Goal: Information Seeking & Learning: Learn about a topic

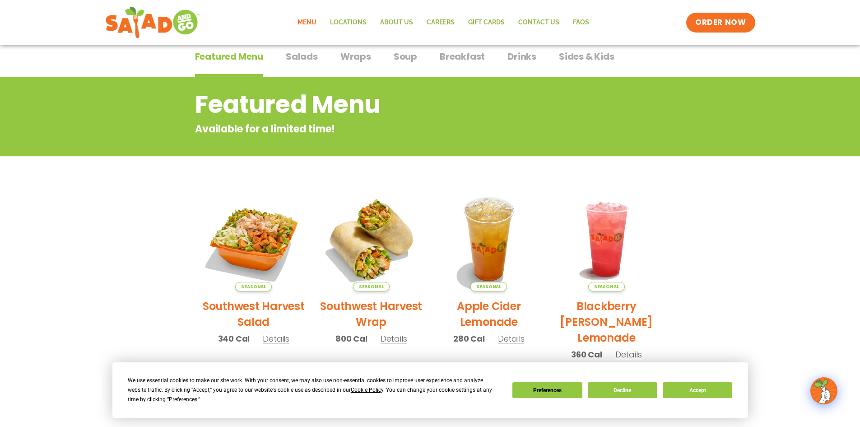
scroll to position [90, 0]
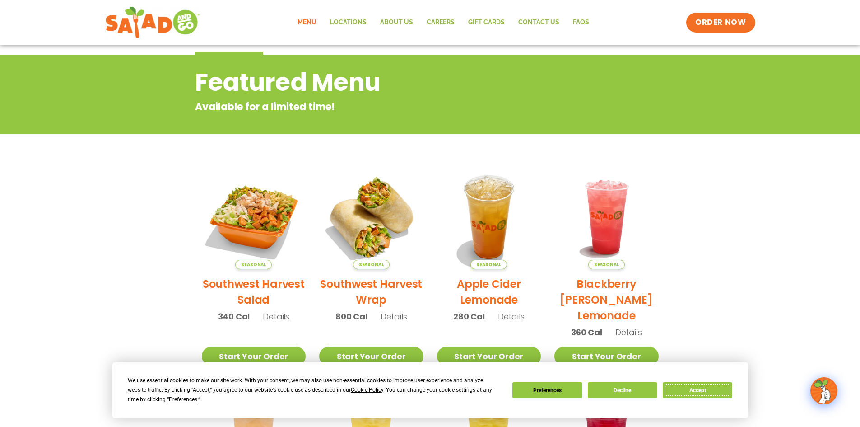
click at [693, 388] on button "Accept" at bounding box center [698, 390] width 70 height 16
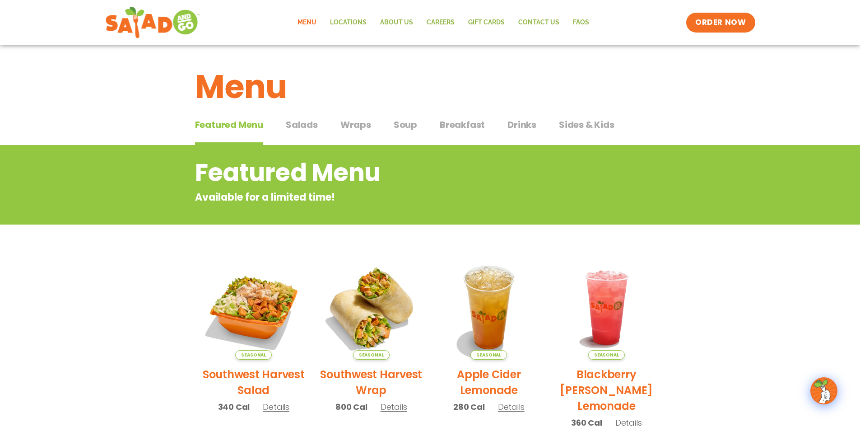
scroll to position [45, 0]
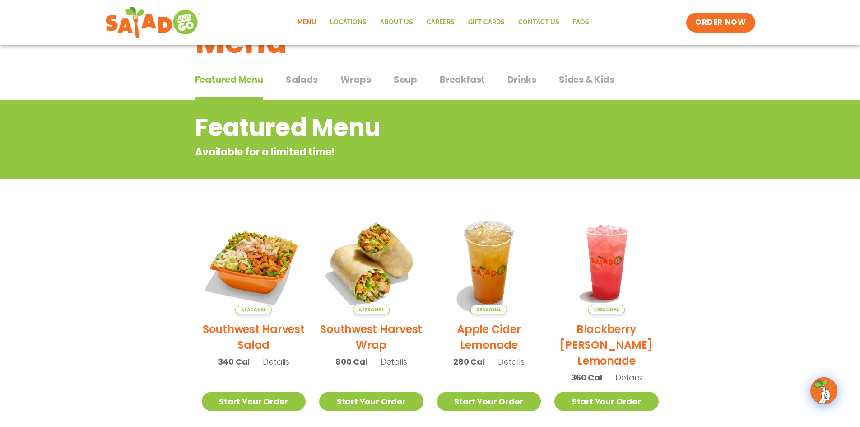
click at [307, 75] on span "Salads" at bounding box center [302, 80] width 32 height 14
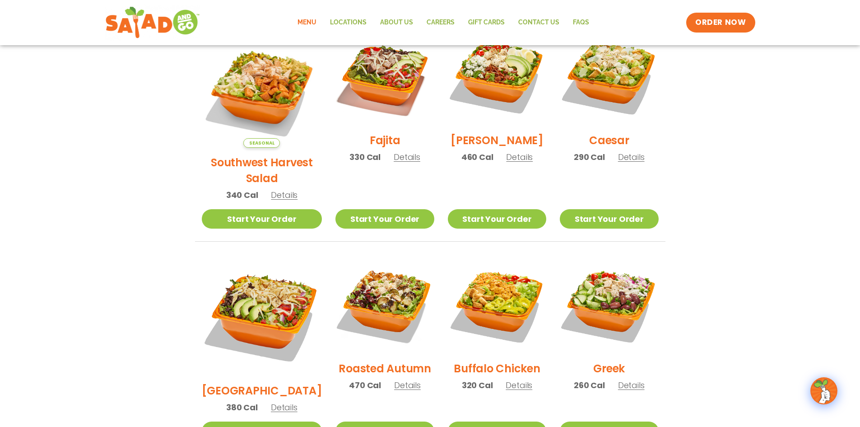
scroll to position [271, 0]
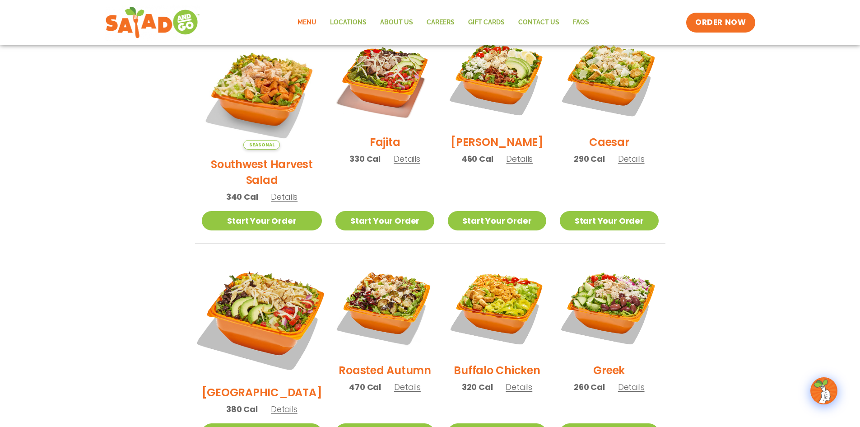
click at [234, 285] on img at bounding box center [261, 317] width 141 height 141
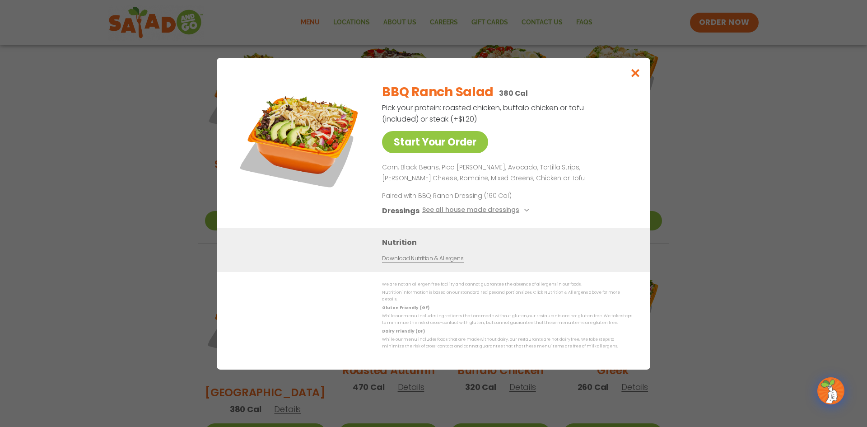
click at [290, 165] on img at bounding box center [300, 139] width 126 height 126
click at [762, 191] on div "Start Your Order BBQ Ranch Salad 380 Cal Pick your protein: roasted chicken, bu…" at bounding box center [433, 213] width 867 height 427
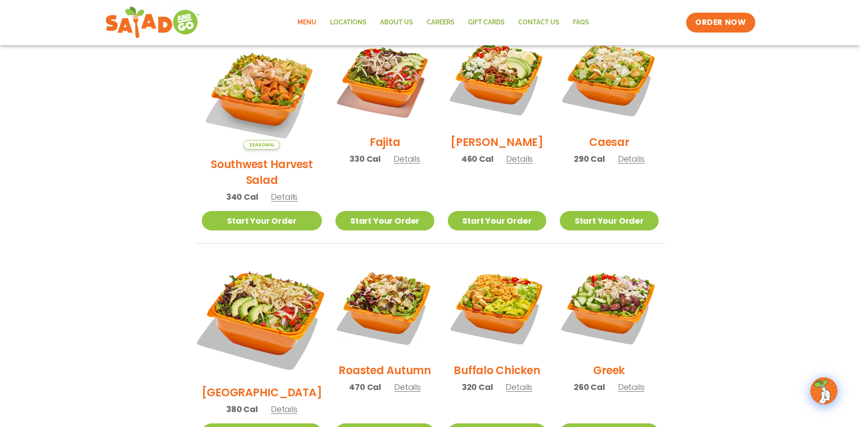
click at [290, 271] on img at bounding box center [261, 317] width 141 height 141
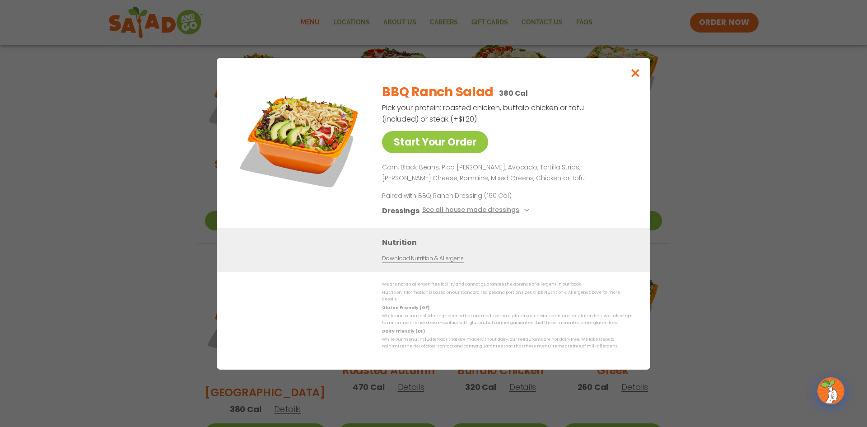
click at [147, 206] on div "Start Your Order BBQ Ranch Salad 380 Cal Pick your protein: roasted chicken, bu…" at bounding box center [433, 213] width 867 height 427
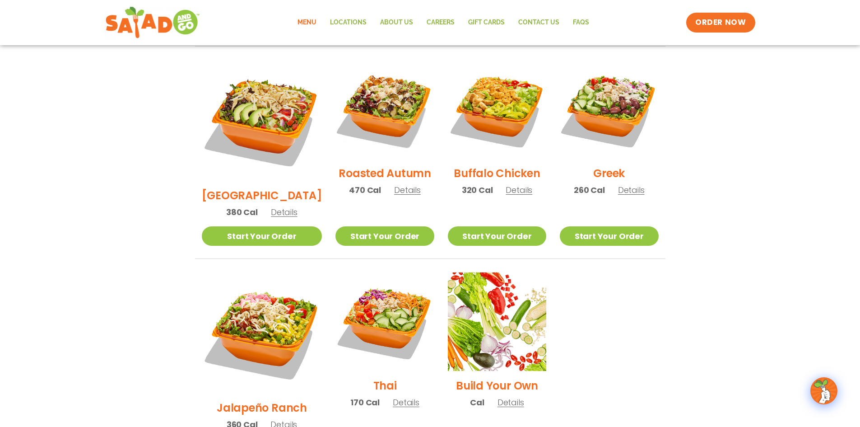
scroll to position [497, 0]
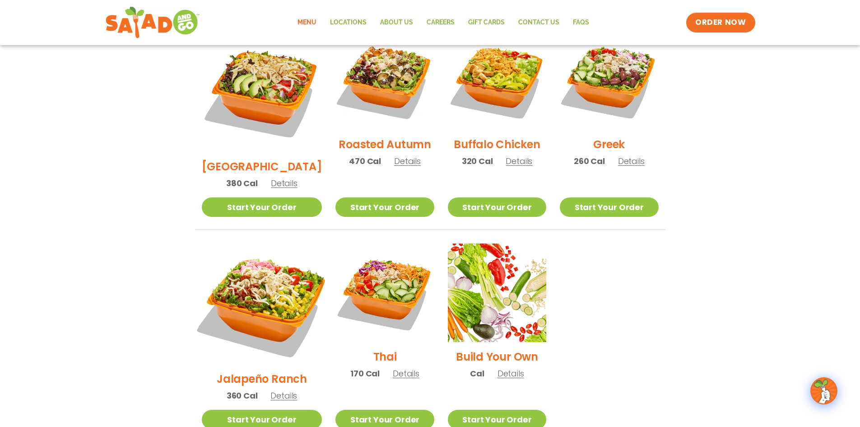
click at [262, 256] on img at bounding box center [261, 303] width 141 height 141
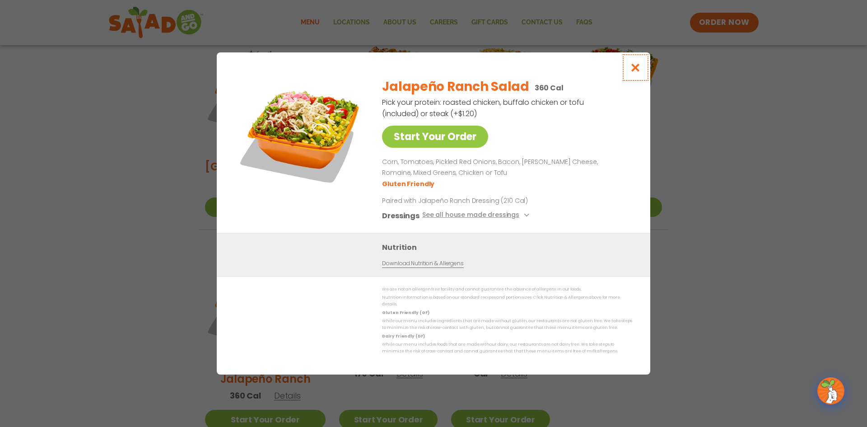
click at [637, 65] on button "Close modal" at bounding box center [635, 67] width 29 height 30
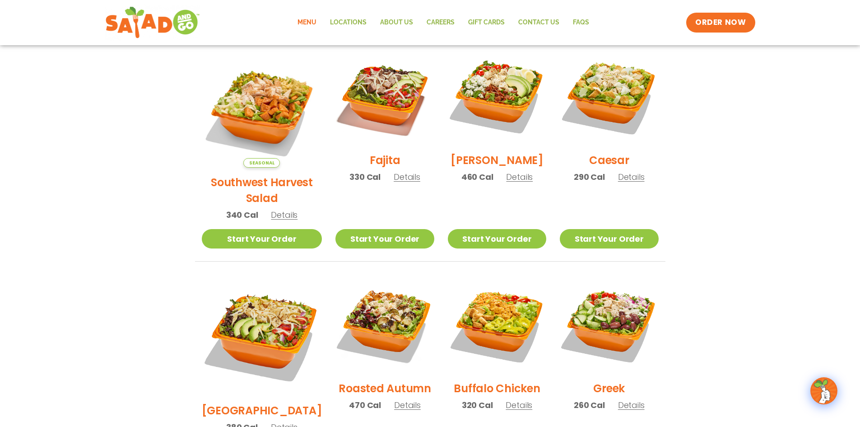
scroll to position [237, 0]
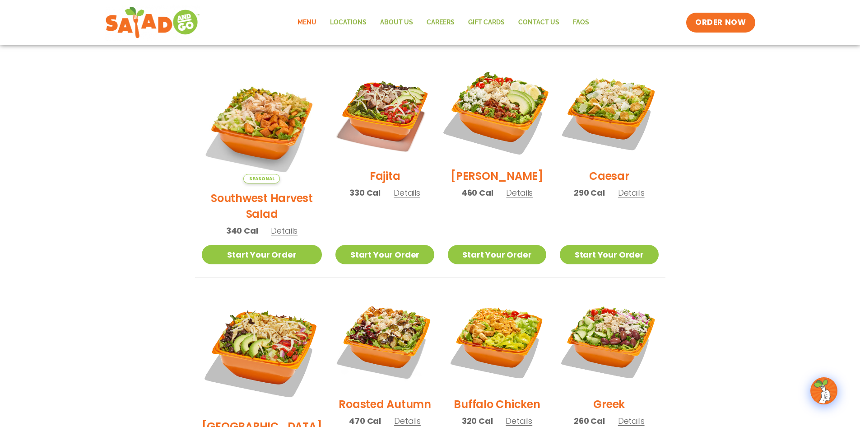
click at [474, 113] on img at bounding box center [497, 112] width 116 height 116
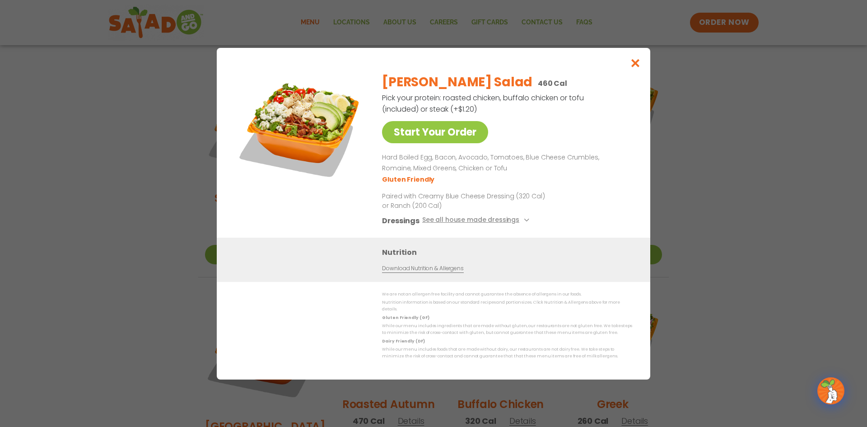
drag, startPoint x: 271, startPoint y: 126, endPoint x: 277, endPoint y: 122, distance: 7.1
click at [272, 126] on img at bounding box center [300, 129] width 126 height 126
click at [631, 68] on icon "Close modal" at bounding box center [635, 62] width 11 height 9
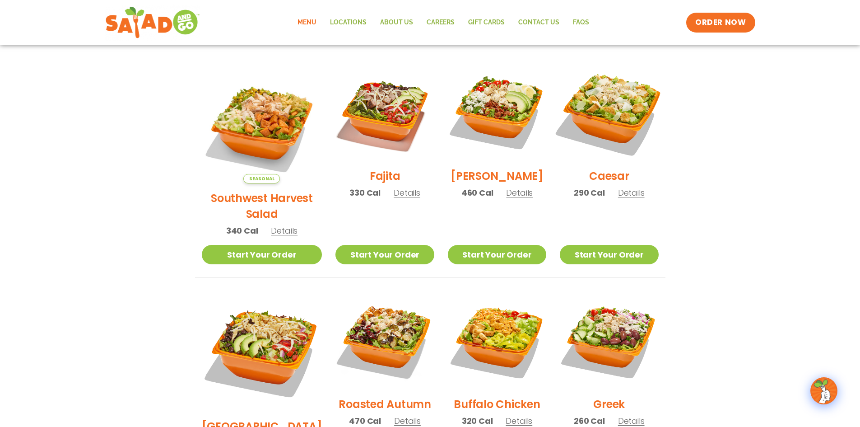
click at [621, 102] on img at bounding box center [609, 112] width 116 height 116
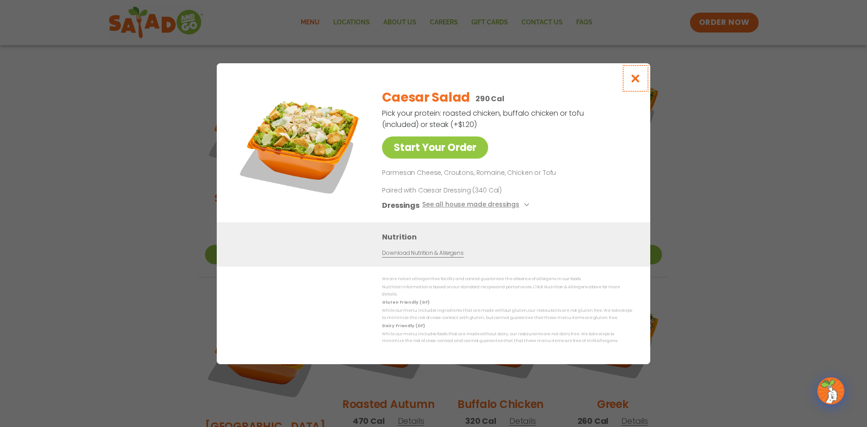
click at [636, 83] on icon "Close modal" at bounding box center [635, 78] width 11 height 9
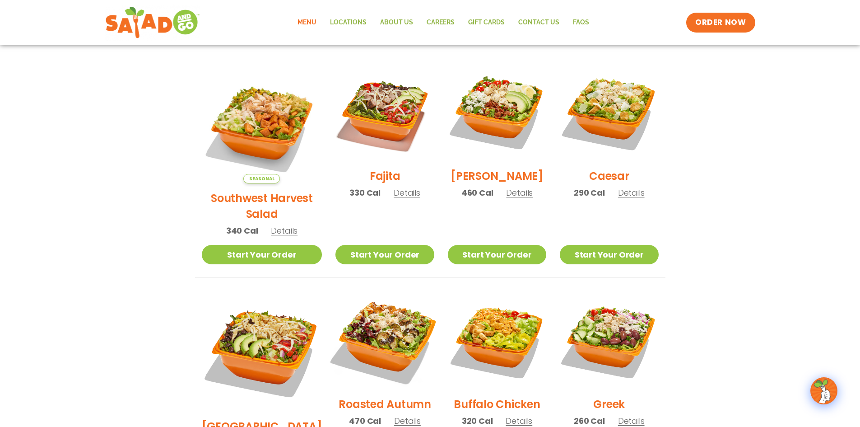
click at [364, 314] on img at bounding box center [385, 340] width 116 height 116
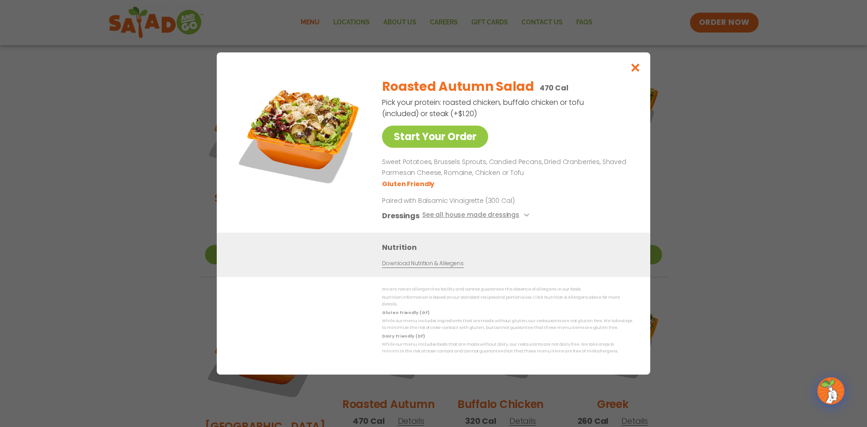
drag, startPoint x: 319, startPoint y: 85, endPoint x: 320, endPoint y: 97, distance: 11.8
click at [319, 85] on img at bounding box center [300, 133] width 126 height 126
click at [319, 117] on img at bounding box center [300, 133] width 126 height 126
click at [832, 188] on div "Start Your Order Roasted Autumn Salad 470 Cal Pick your protein: roasted chicke…" at bounding box center [433, 213] width 867 height 427
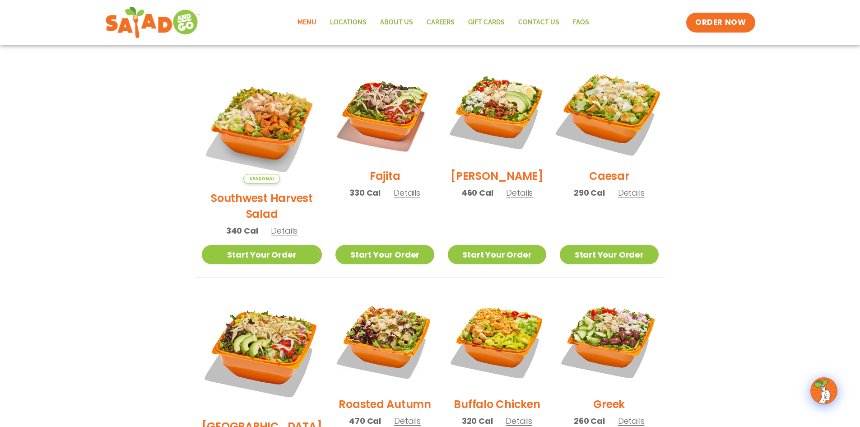
click at [603, 97] on img at bounding box center [609, 112] width 116 height 116
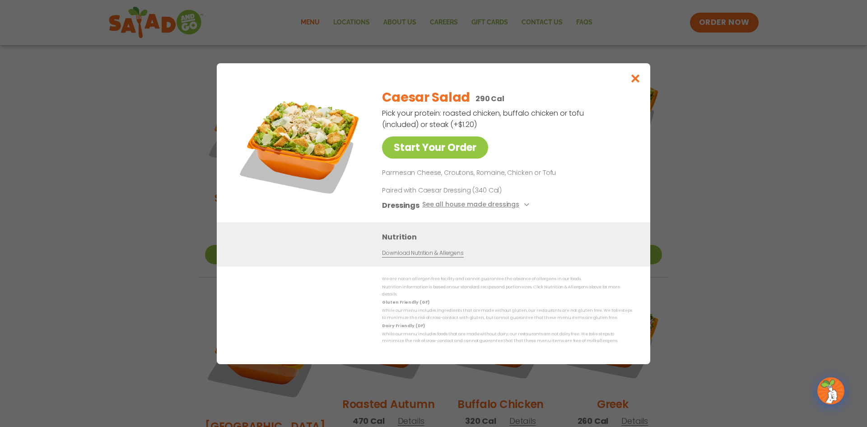
click at [303, 135] on img at bounding box center [300, 144] width 126 height 126
click at [775, 142] on div "Start Your Order Caesar Salad 290 Cal Pick your protein: roasted chicken, buffa…" at bounding box center [433, 213] width 867 height 427
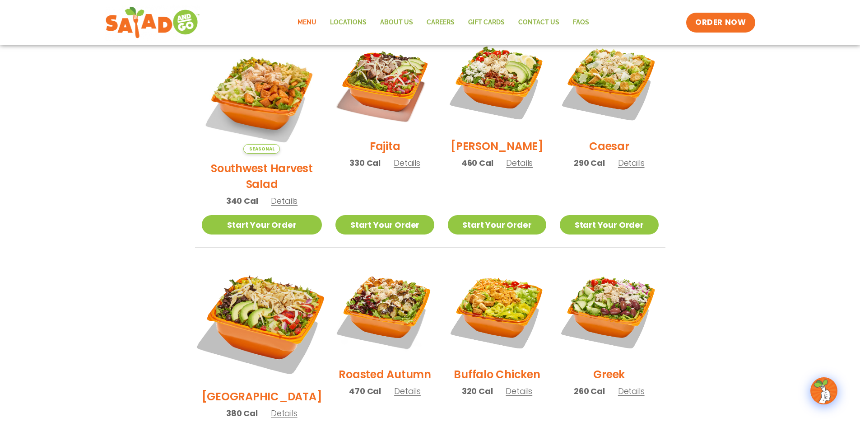
scroll to position [282, 0]
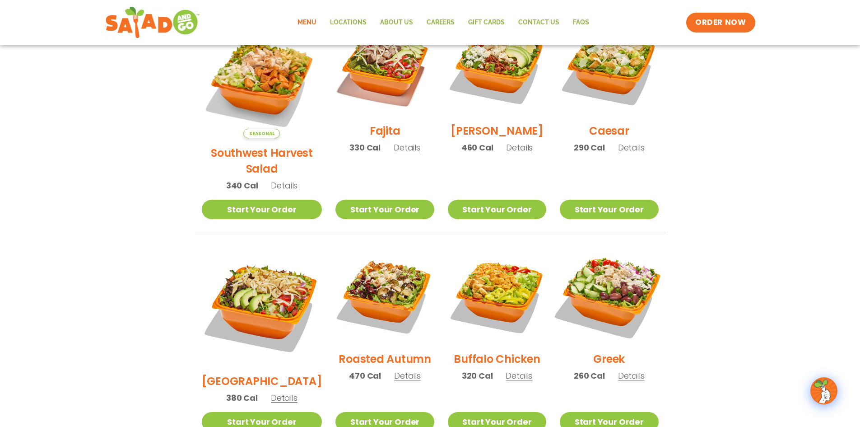
click at [646, 267] on img at bounding box center [609, 295] width 116 height 116
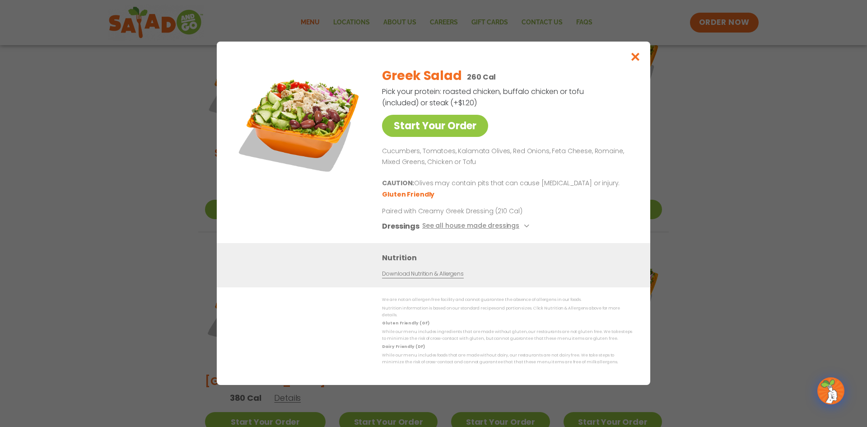
click at [734, 237] on div "Start Your Order Greek Salad 260 Cal Pick your protein: roasted chicken, buffal…" at bounding box center [433, 213] width 867 height 427
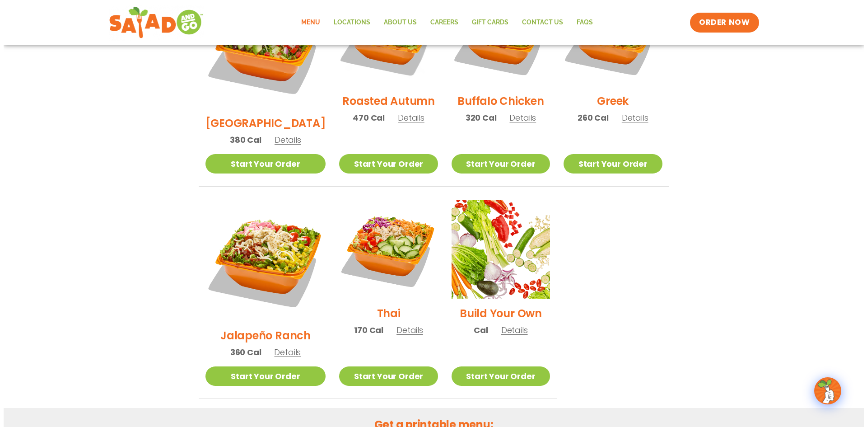
scroll to position [572, 0]
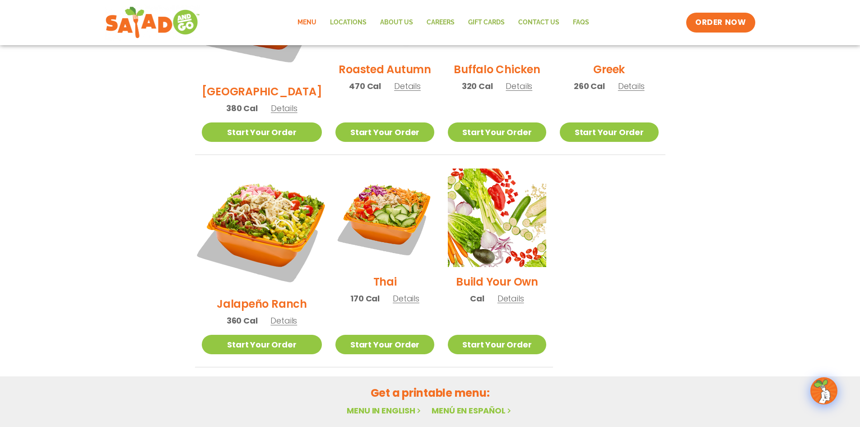
click at [294, 202] on img at bounding box center [261, 228] width 141 height 141
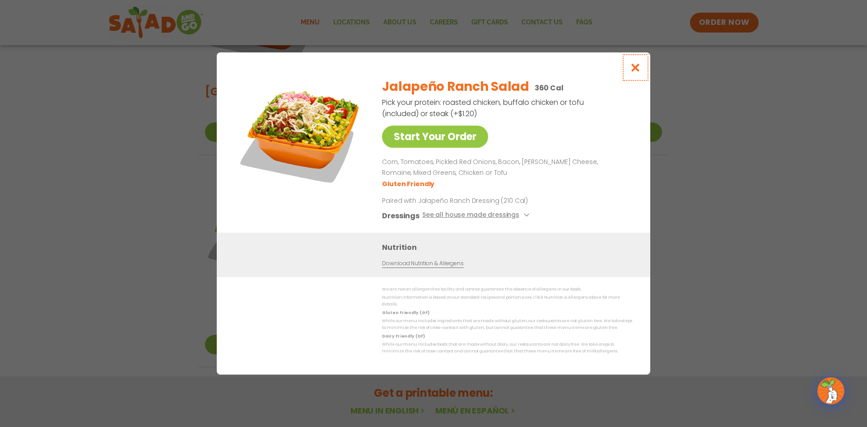
click at [626, 71] on button "Close modal" at bounding box center [635, 67] width 29 height 30
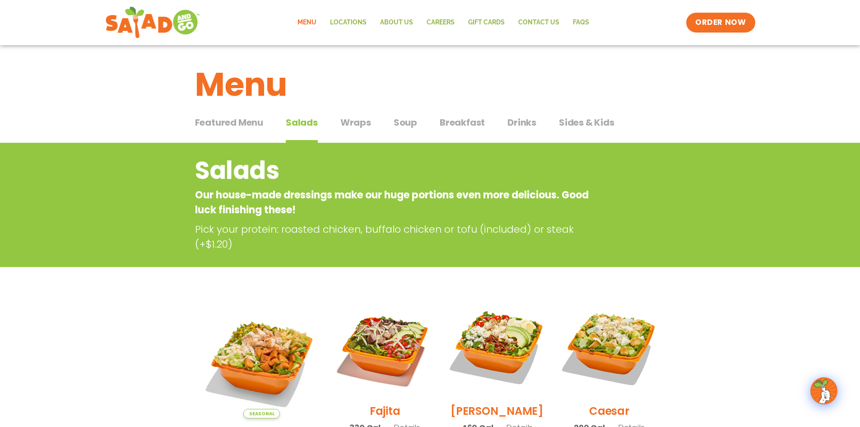
scroll to position [0, 0]
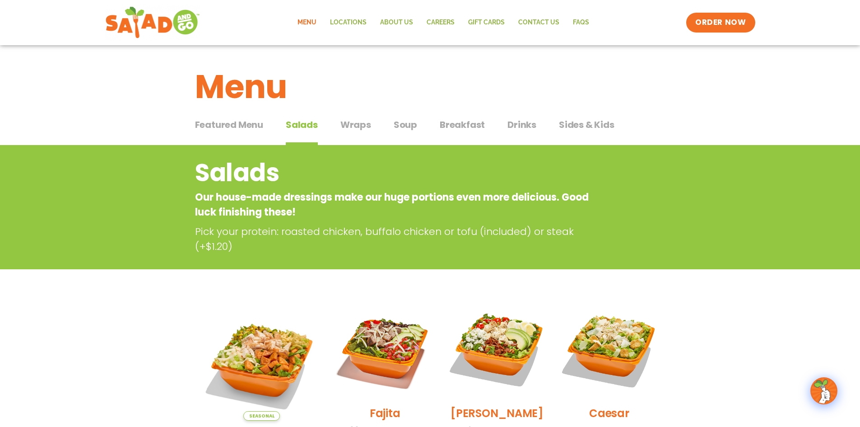
click at [437, 131] on div "Featured Menu Featured Menu Salads Salads Wraps Wraps Soup Soup Breakfast Break…" at bounding box center [430, 130] width 471 height 31
click at [400, 122] on span "Soup" at bounding box center [405, 125] width 23 height 14
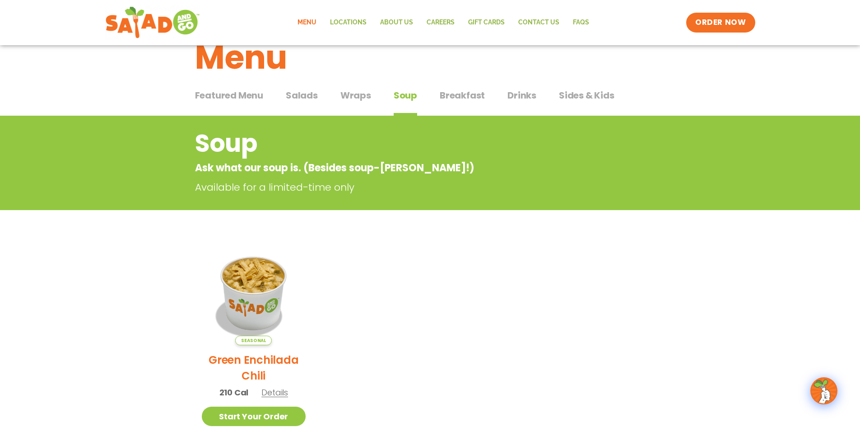
scroll to position [45, 0]
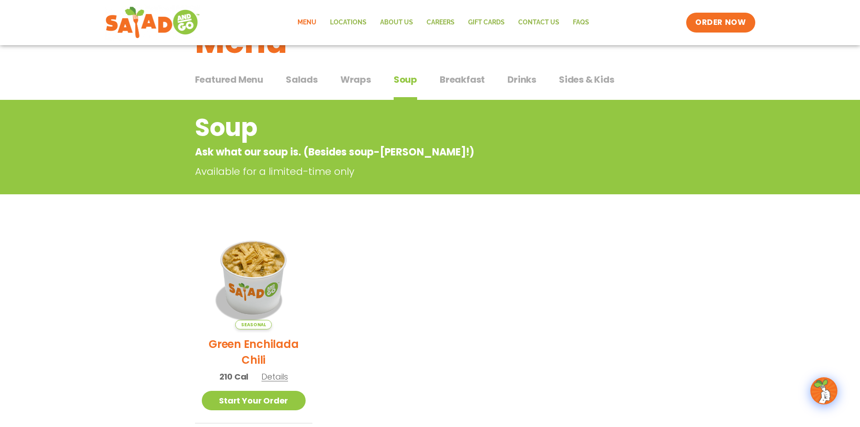
click at [482, 75] on span "Breakfast" at bounding box center [462, 80] width 45 height 14
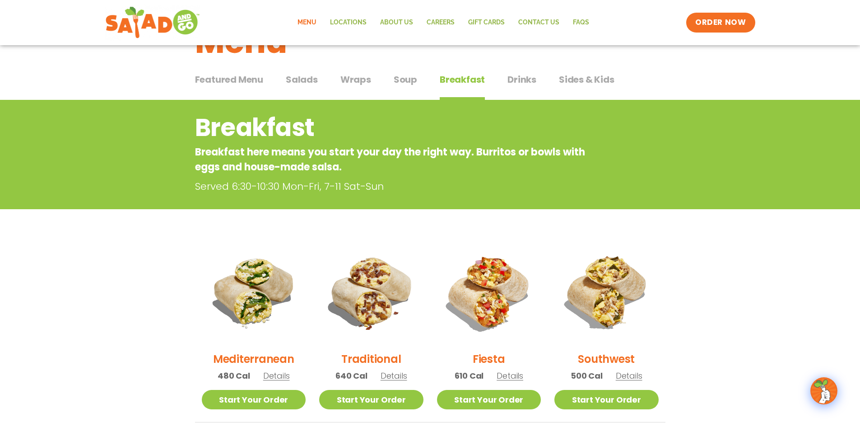
click at [532, 79] on span "Drinks" at bounding box center [522, 80] width 29 height 14
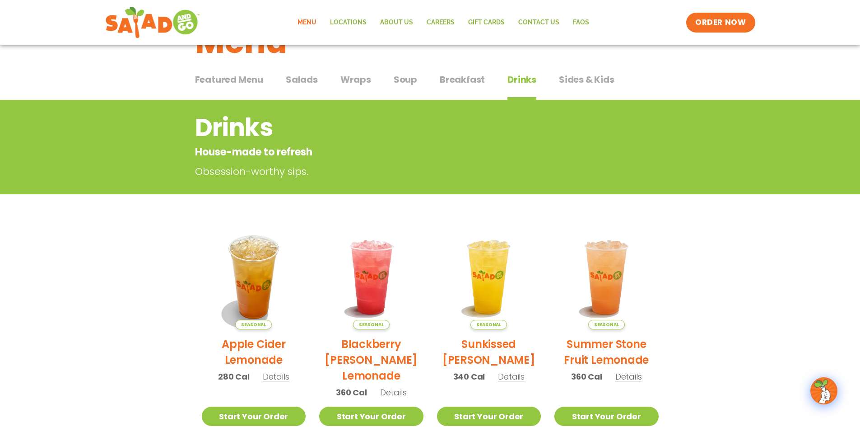
click at [622, 78] on div "Featured Menu Featured Menu Salads Salads Wraps Wraps Soup Soup Breakfast Break…" at bounding box center [430, 85] width 471 height 31
click at [537, 84] on div "Featured Menu Featured Menu Salads Salads Wraps Wraps Soup Soup Breakfast Break…" at bounding box center [430, 85] width 471 height 31
